Goal: Ask a question

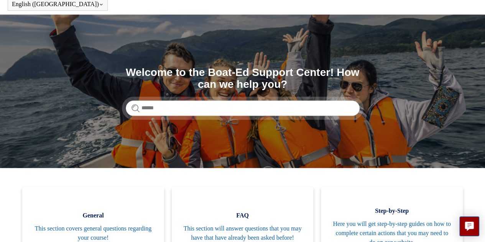
scroll to position [77, 0]
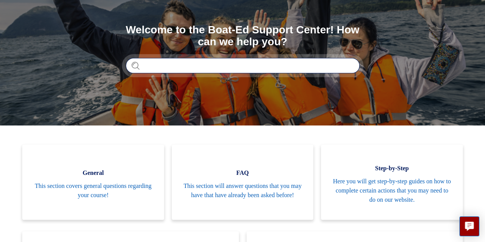
click at [196, 68] on input "Search" at bounding box center [243, 65] width 234 height 15
type input "*****"
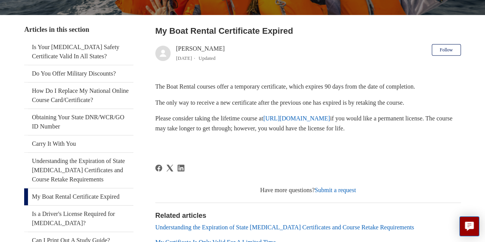
scroll to position [115, 0]
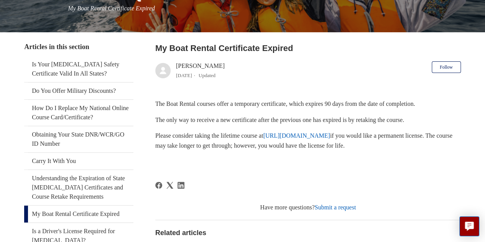
click at [296, 138] on link "https://www.boat-ed.com" at bounding box center [296, 135] width 67 height 7
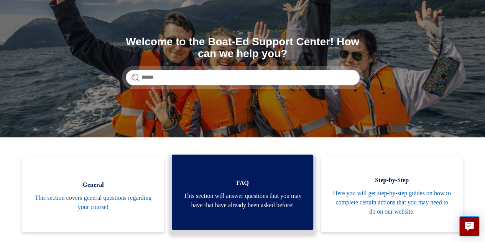
scroll to position [77, 0]
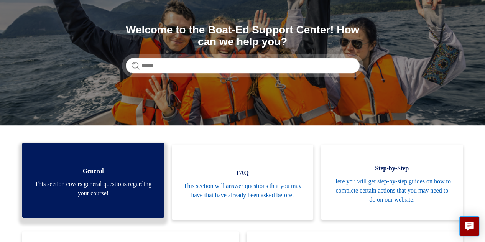
click at [125, 176] on link "General This section covers general questions regarding your course!" at bounding box center [93, 180] width 142 height 75
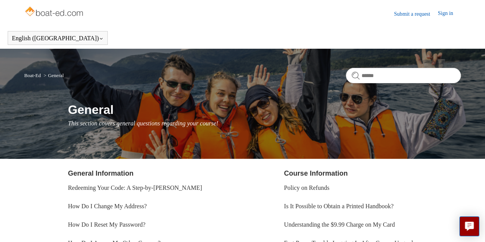
click at [416, 13] on link "Submit a request" at bounding box center [416, 14] width 44 height 8
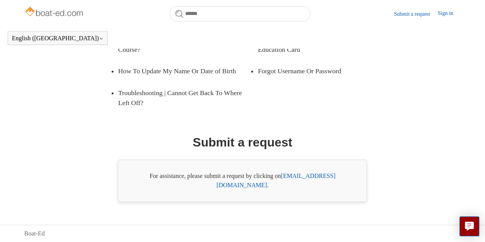
scroll to position [170, 0]
drag, startPoint x: 307, startPoint y: 181, endPoint x: 306, endPoint y: 185, distance: 4.4
click at [307, 181] on div "For assistance, please submit a request by clicking on [EMAIL_ADDRESS][DOMAIN_N…" at bounding box center [242, 181] width 249 height 42
click at [306, 185] on link "[EMAIL_ADDRESS][DOMAIN_NAME]" at bounding box center [276, 181] width 119 height 16
